Goal: Task Accomplishment & Management: Manage account settings

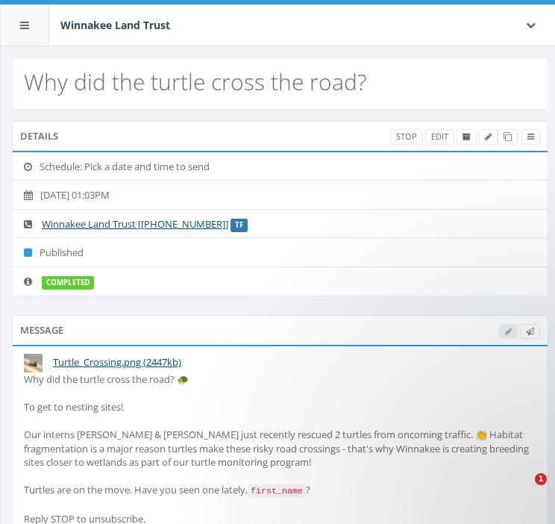
select select
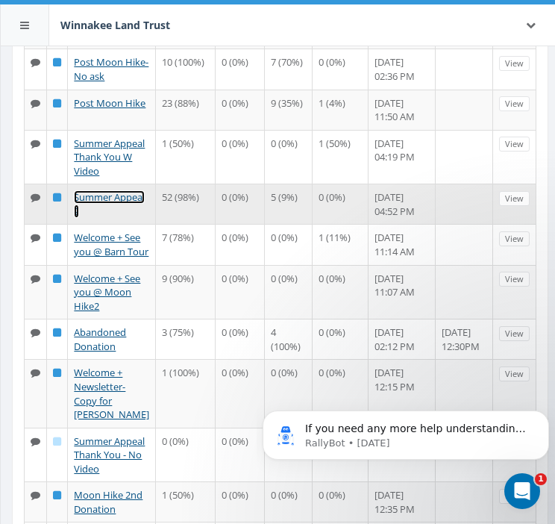
click at [99, 218] on link "Summer Appeal 2" at bounding box center [109, 204] width 71 height 28
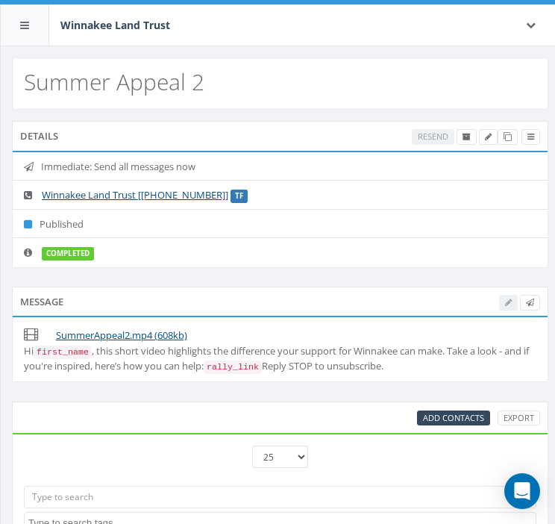
select select
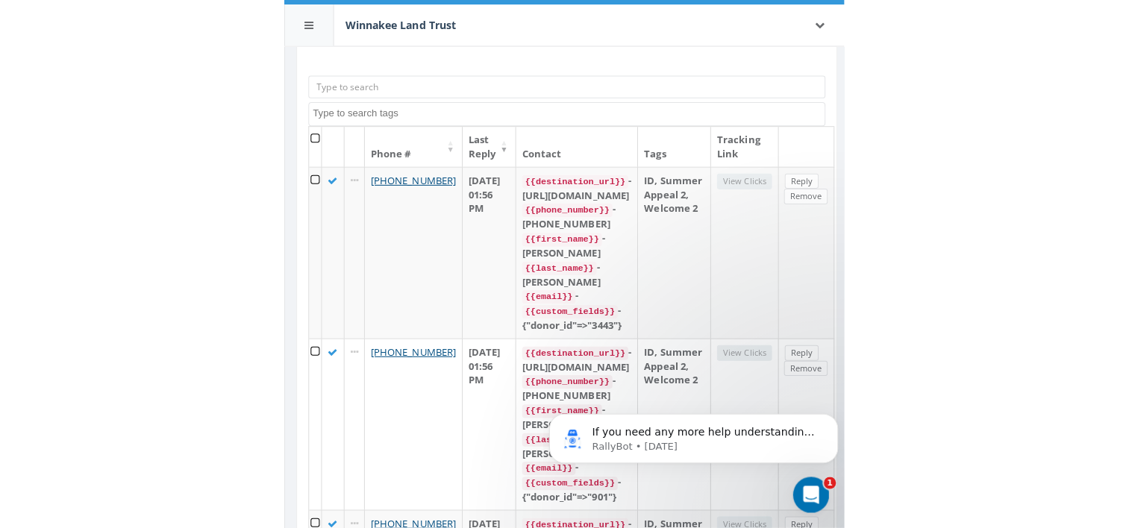
scroll to position [504, 0]
